Goal: Task Accomplishment & Management: Complete application form

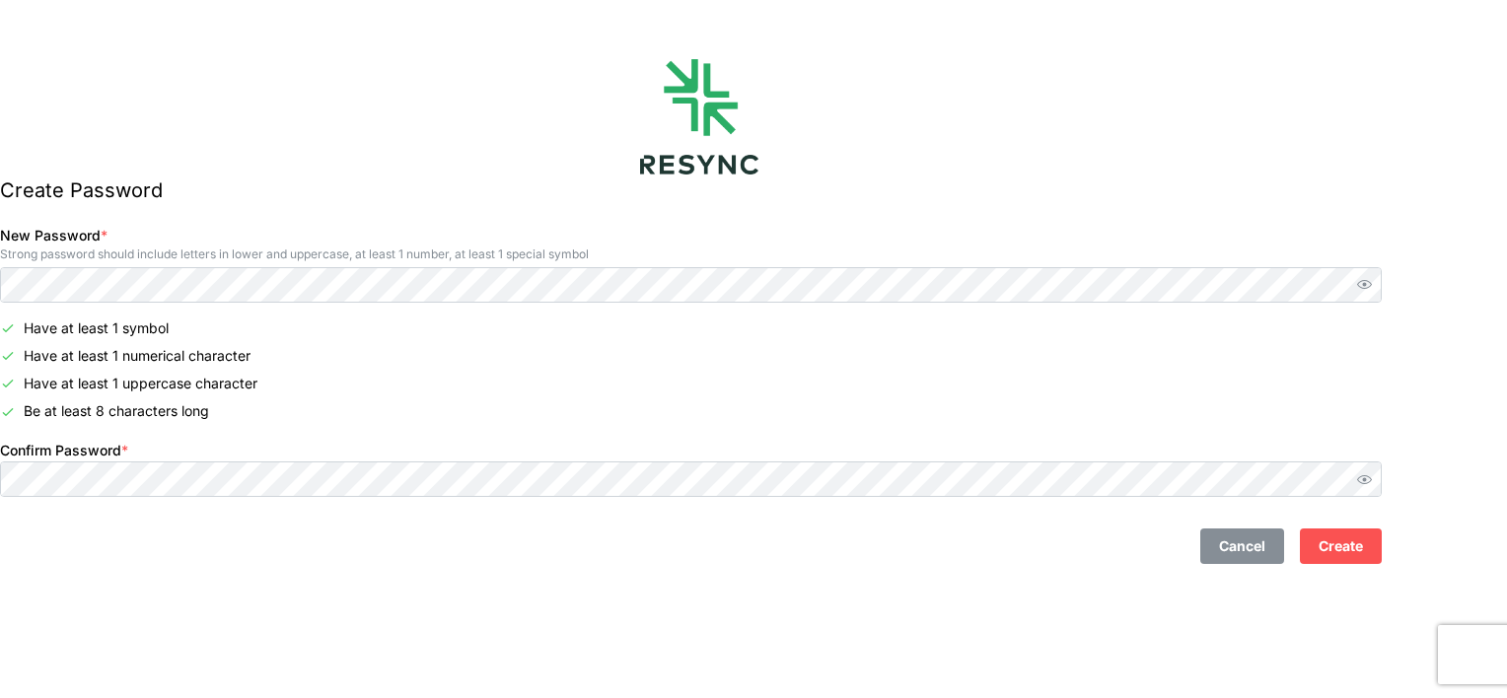
click at [1382, 542] on button "Create" at bounding box center [1341, 547] width 82 height 36
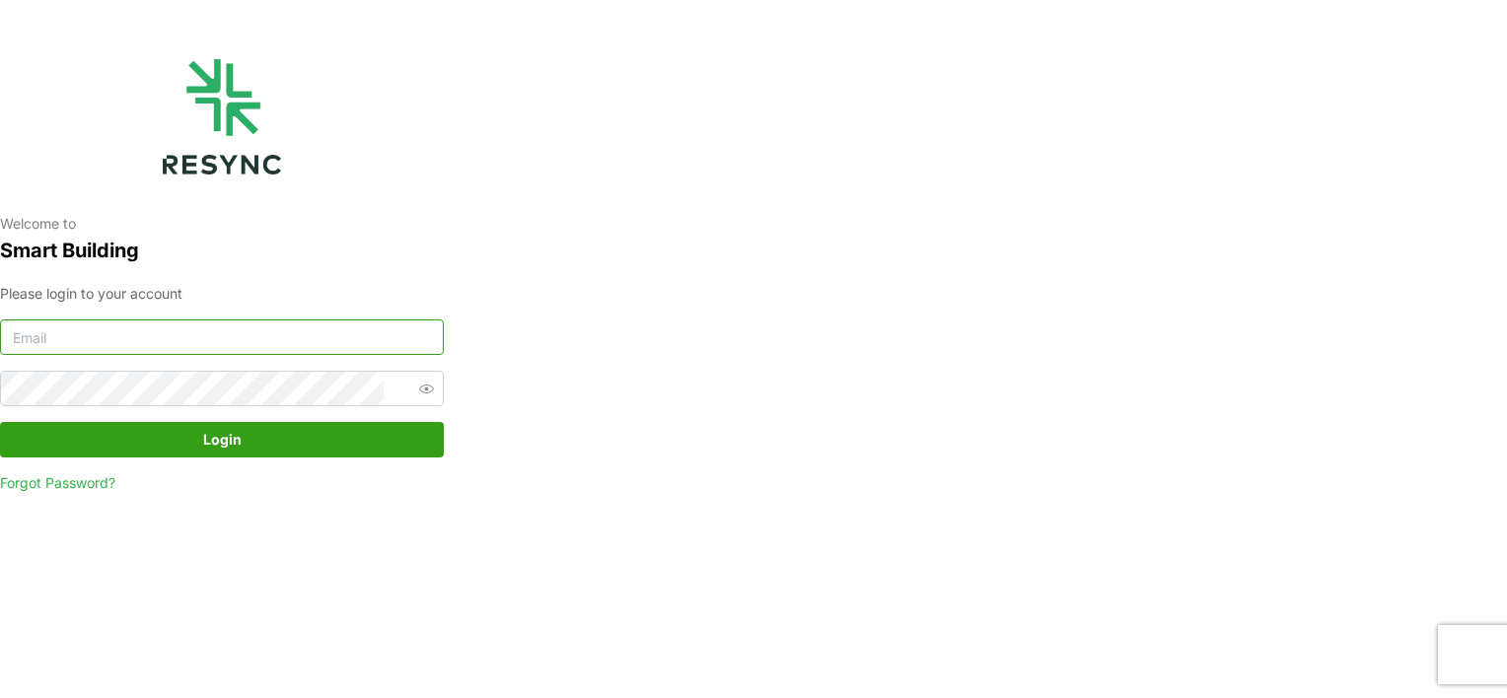
click at [201, 328] on input at bounding box center [222, 338] width 444 height 36
type input "[PERSON_NAME][EMAIL_ADDRESS][PERSON_NAME][DOMAIN_NAME]"
click at [277, 434] on span "Login" at bounding box center [222, 440] width 406 height 34
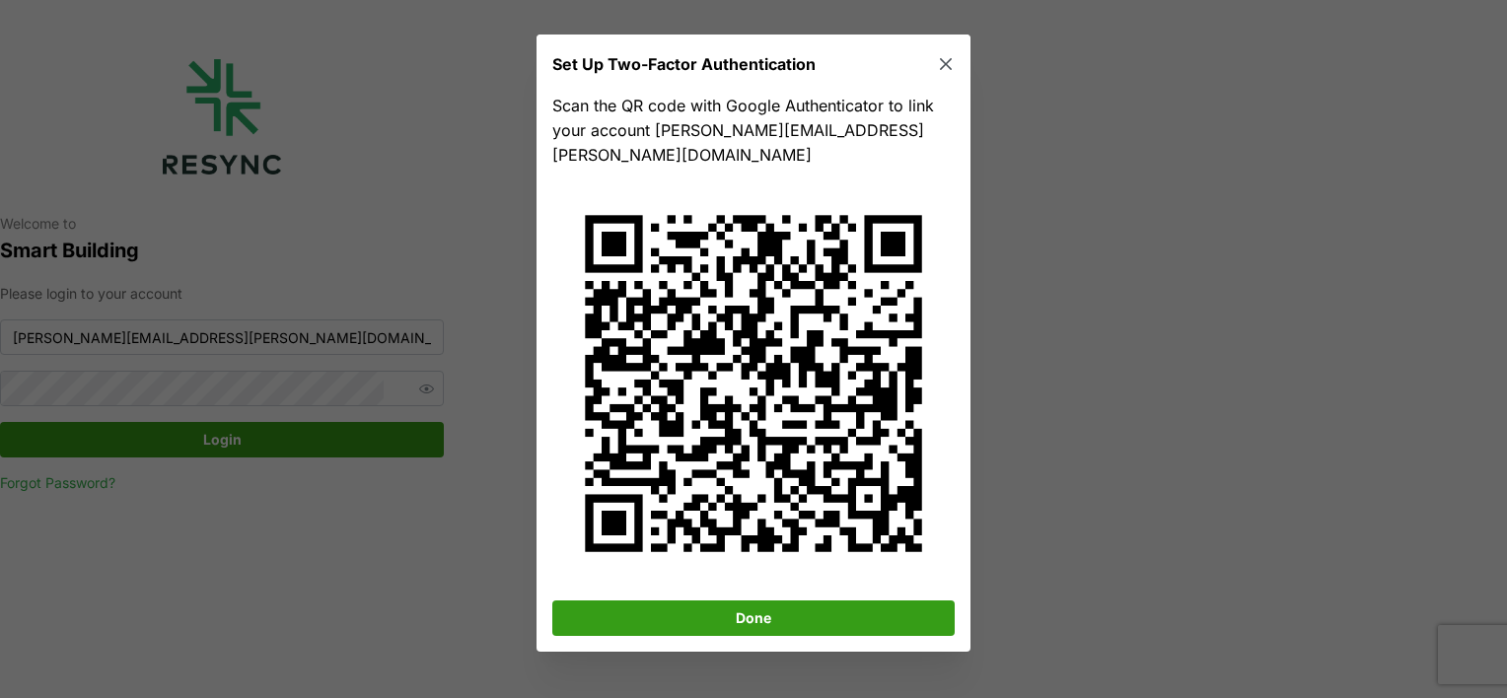
click at [837, 603] on span "Done" at bounding box center [753, 620] width 365 height 34
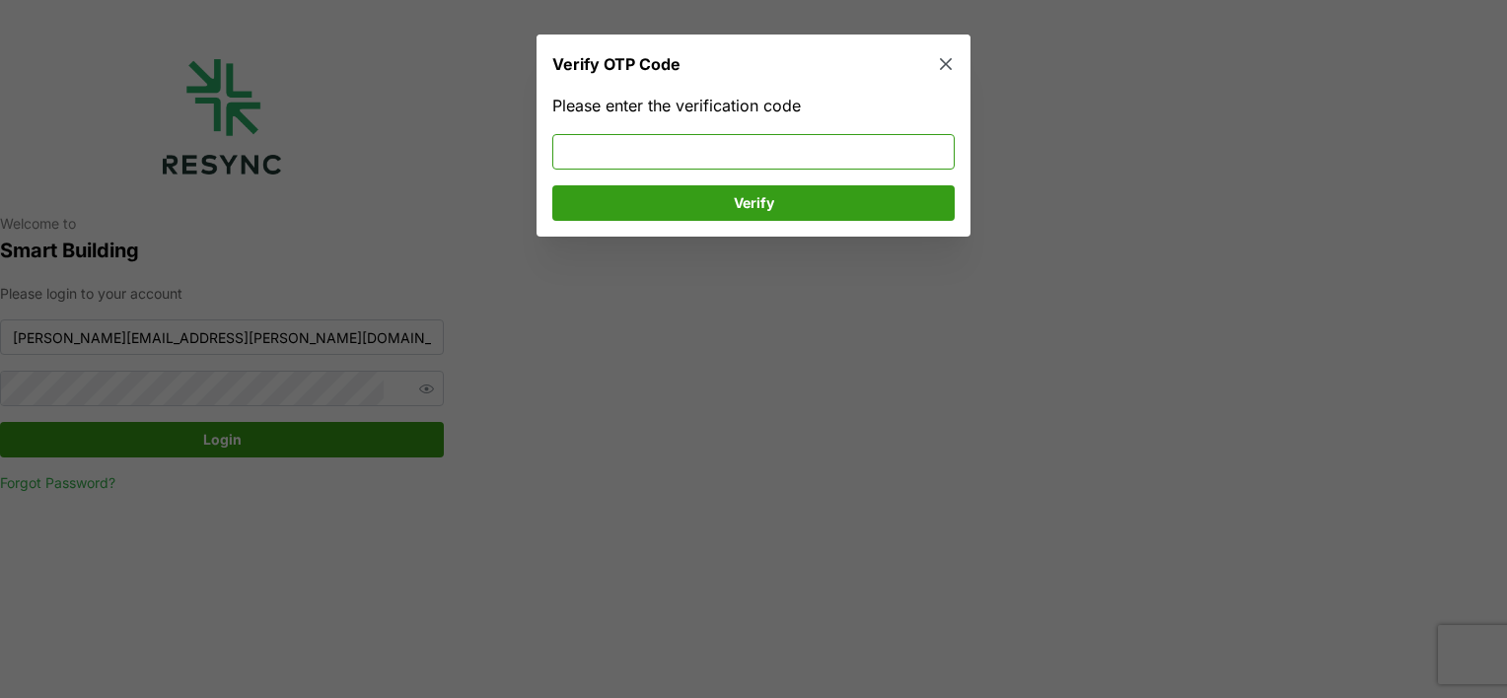
click at [730, 158] on input at bounding box center [753, 152] width 403 height 36
click at [736, 140] on input at bounding box center [753, 152] width 403 height 36
click at [686, 162] on input at bounding box center [753, 152] width 403 height 36
click at [676, 161] on input at bounding box center [753, 152] width 403 height 36
click at [944, 61] on icon "button" at bounding box center [946, 65] width 20 height 20
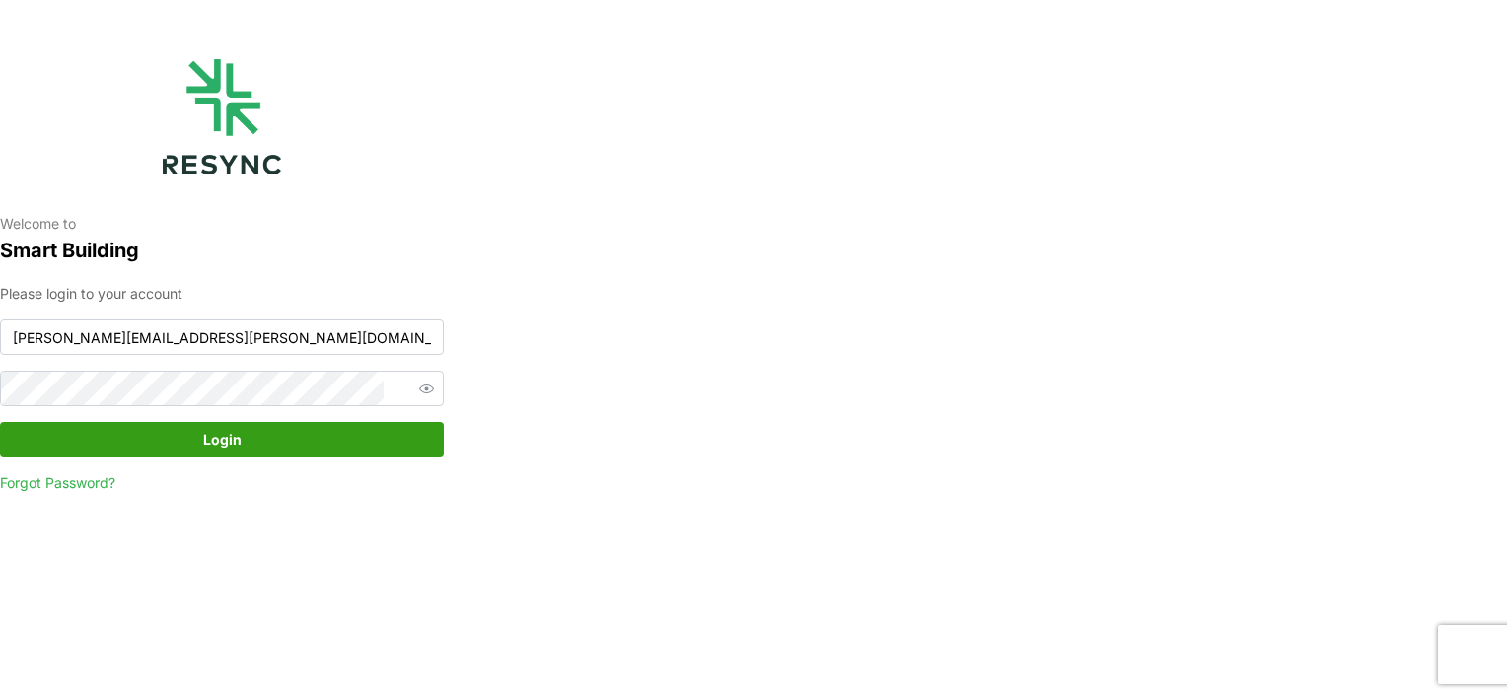
click at [247, 458] on button "Login" at bounding box center [222, 440] width 444 height 36
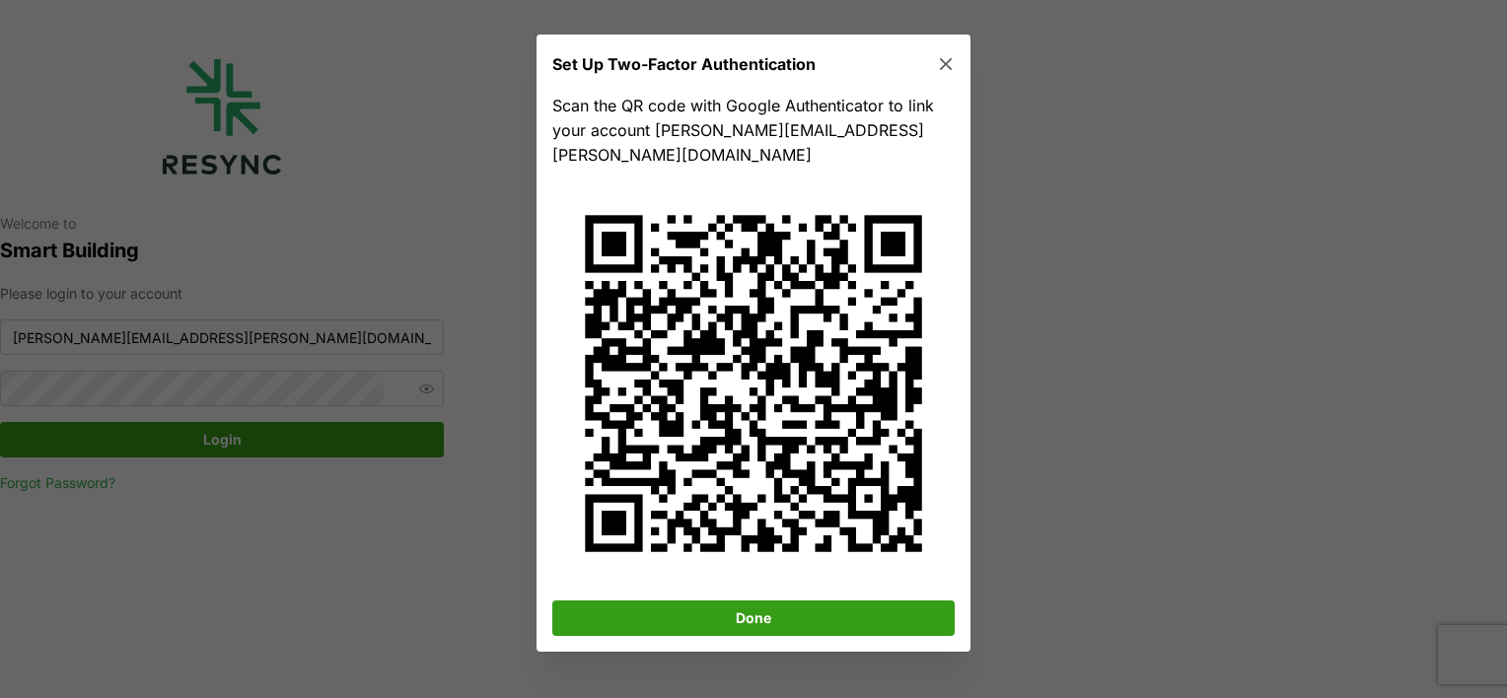
click at [821, 603] on span "Done" at bounding box center [753, 620] width 365 height 34
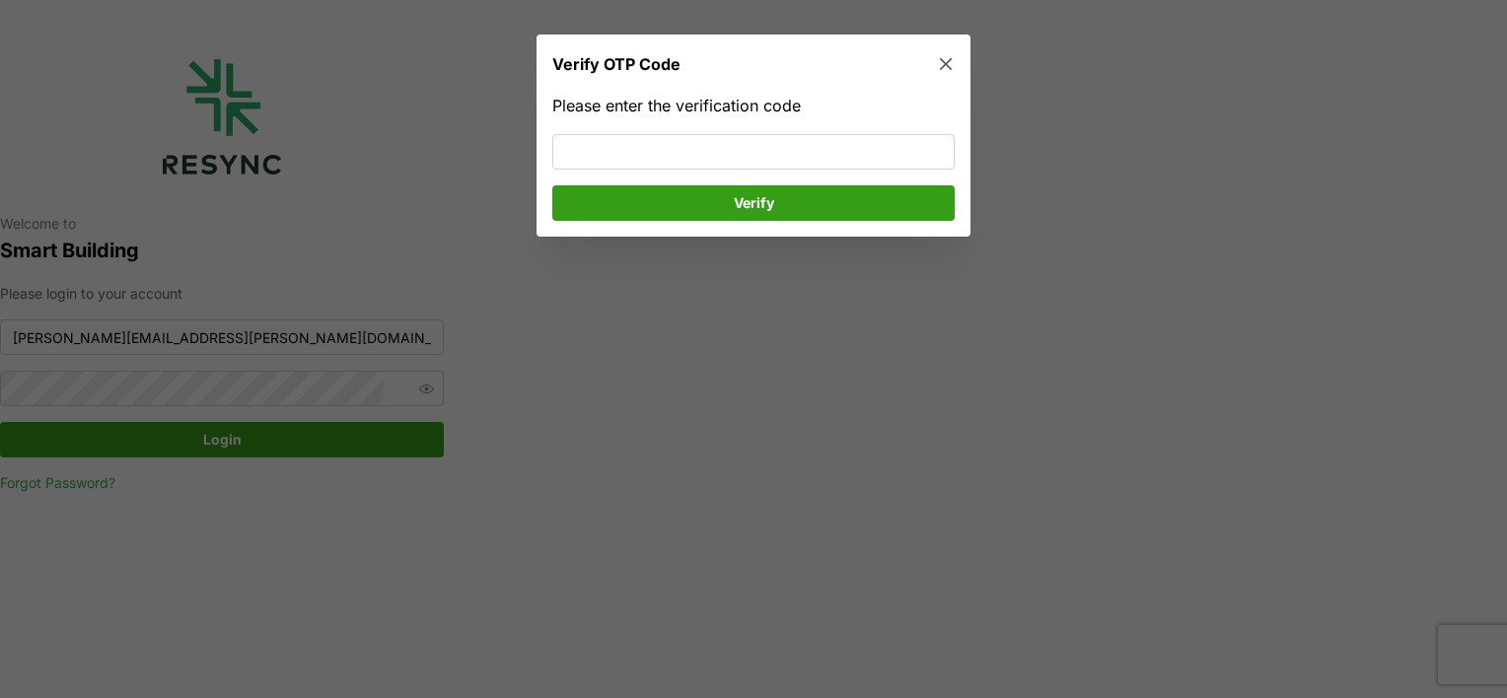
click at [316, 441] on div at bounding box center [753, 349] width 1507 height 698
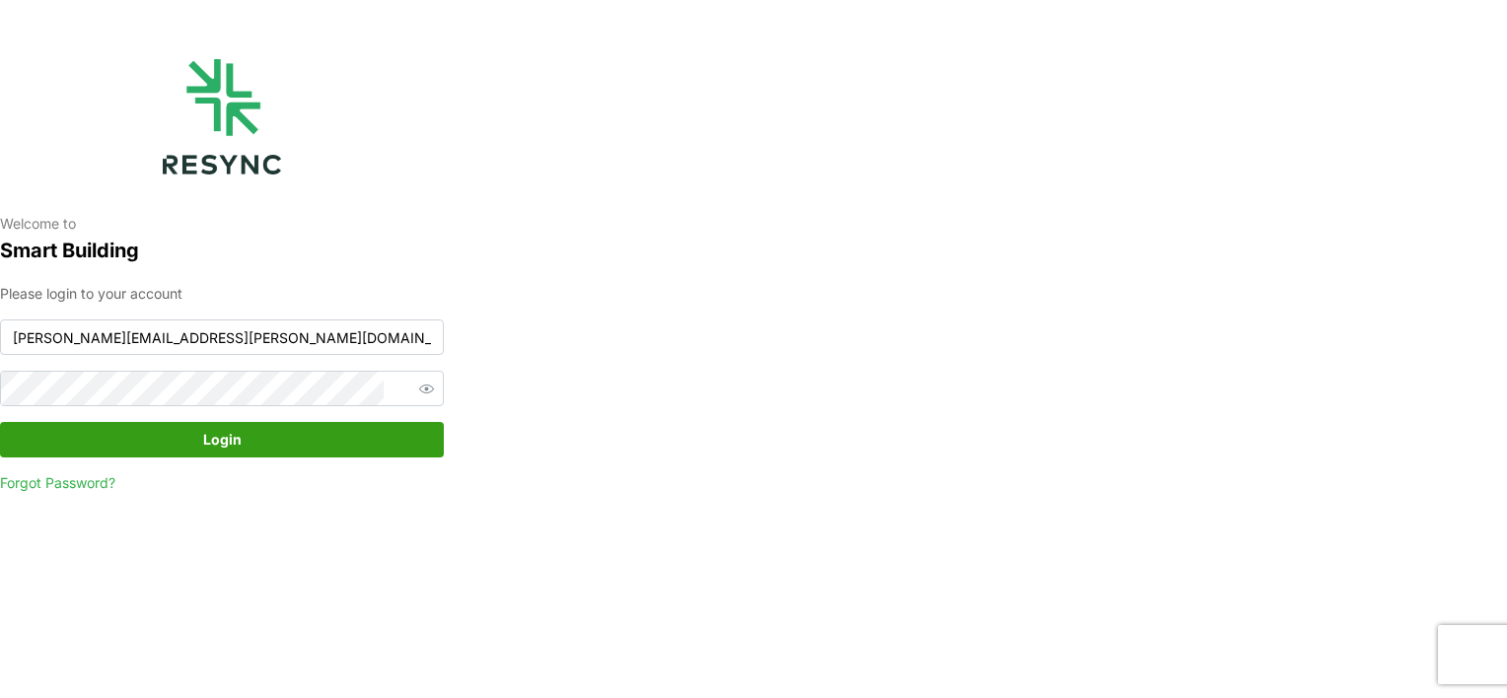
click at [316, 441] on span "Login" at bounding box center [222, 440] width 406 height 34
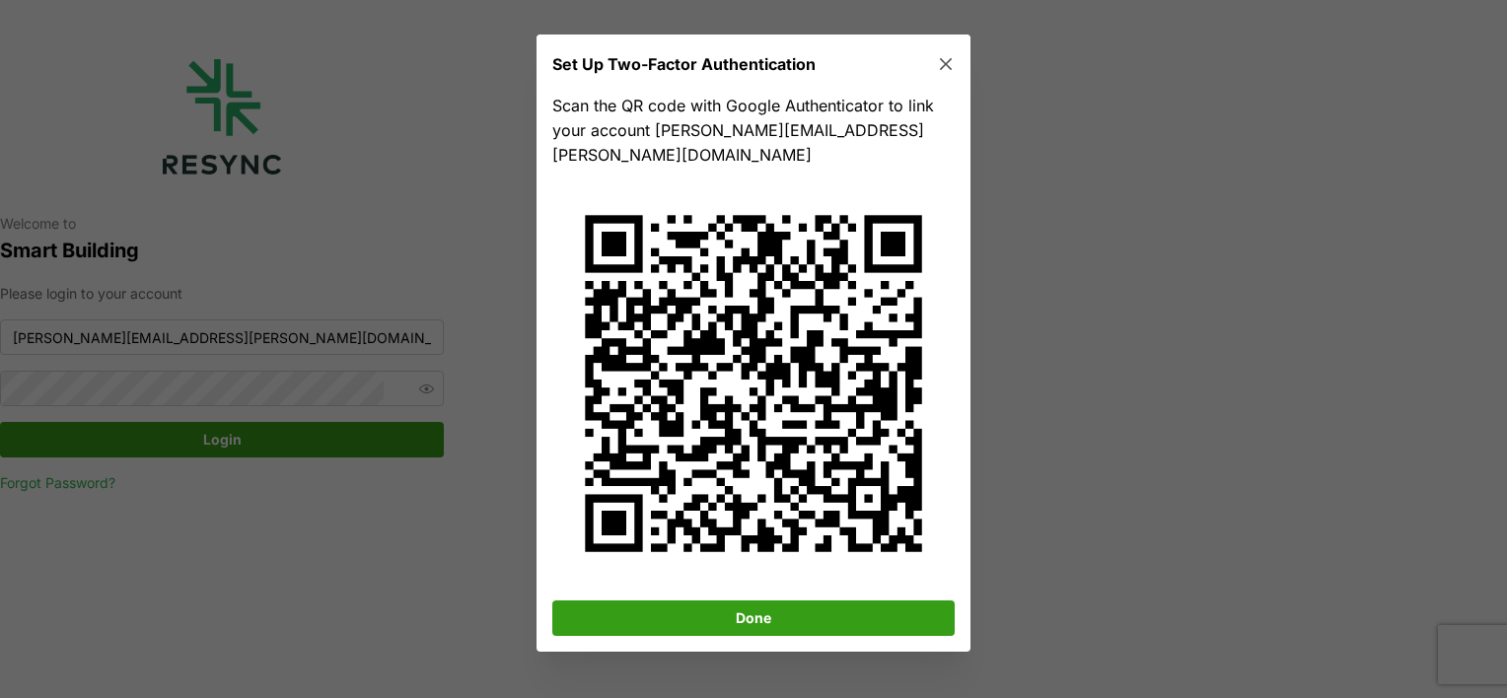
click at [953, 60] on icon "button" at bounding box center [946, 65] width 20 height 20
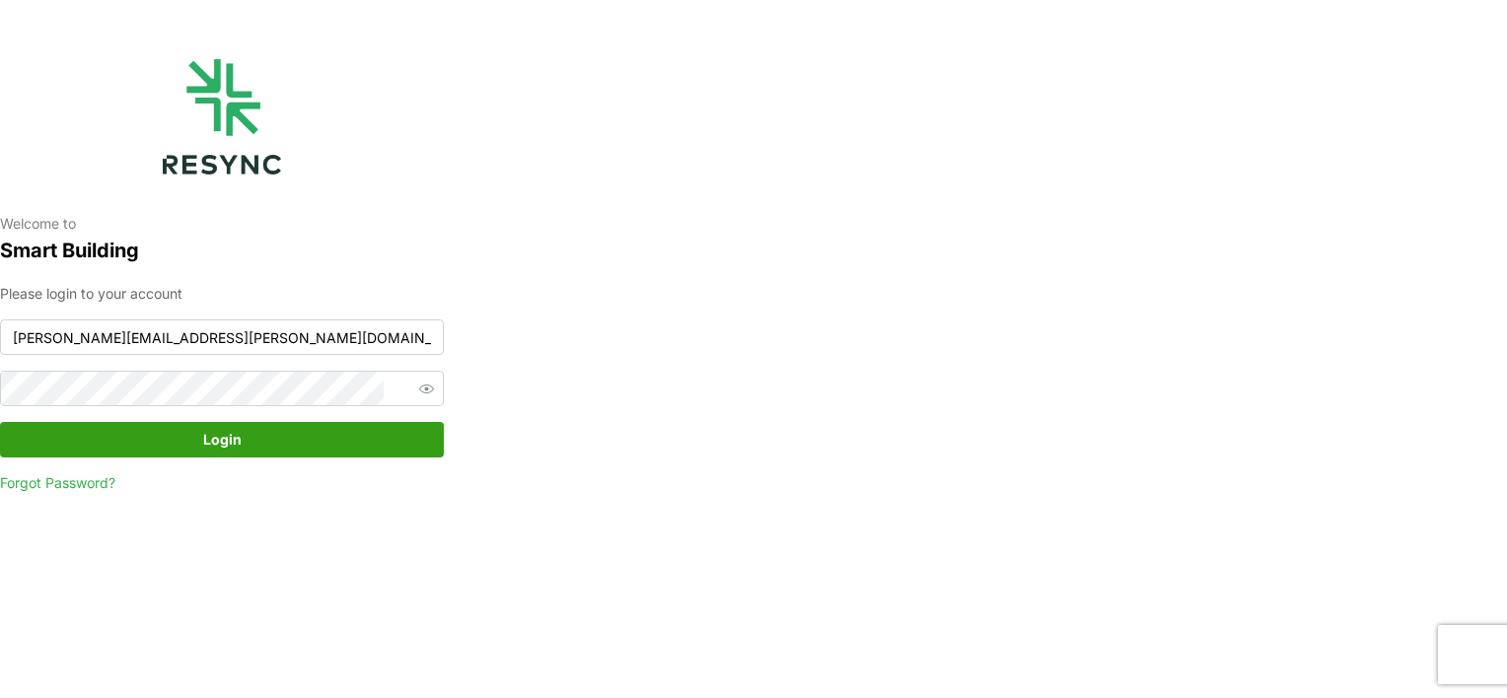
click at [294, 442] on span "Login" at bounding box center [222, 440] width 406 height 34
